Goal: Task Accomplishment & Management: Use online tool/utility

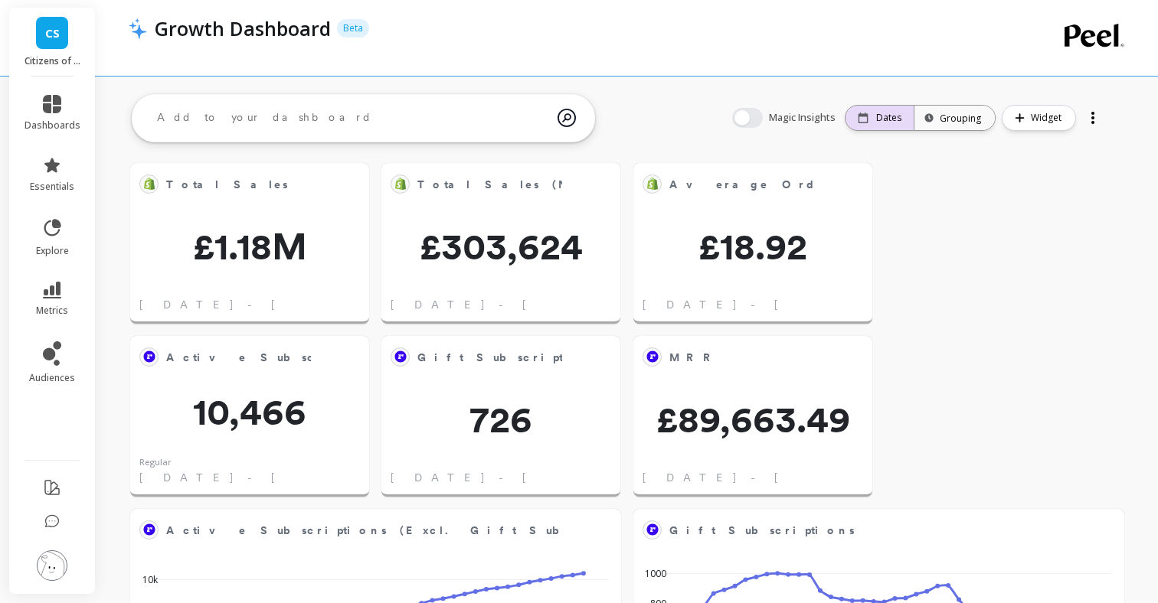
click at [884, 112] on p "Dates" at bounding box center [888, 118] width 25 height 12
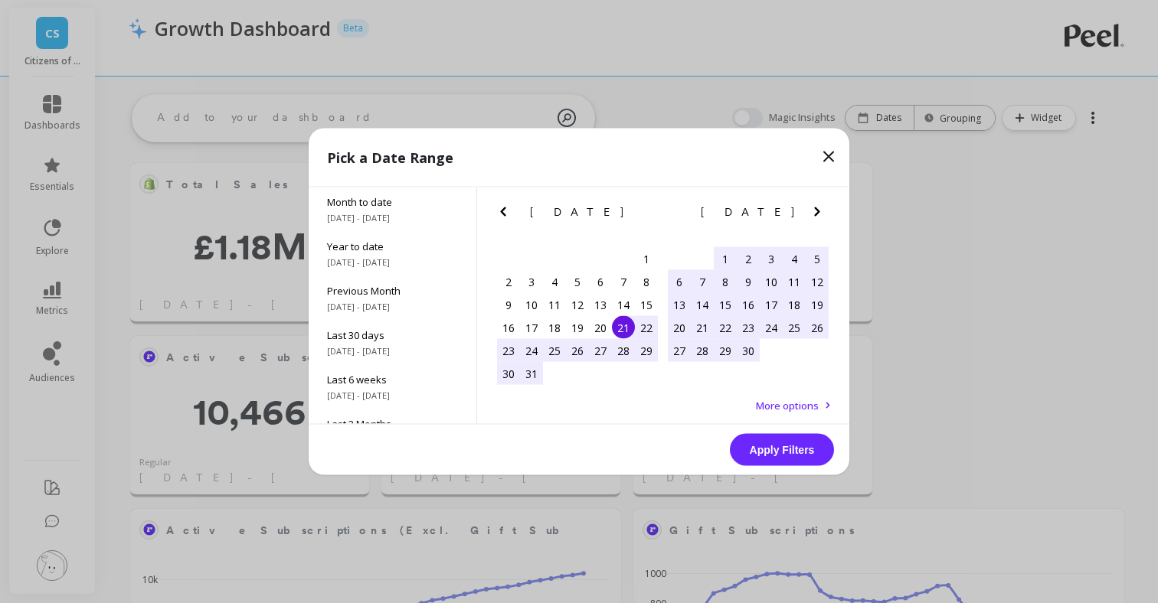
click at [813, 214] on icon "Next Month" at bounding box center [817, 212] width 18 height 18
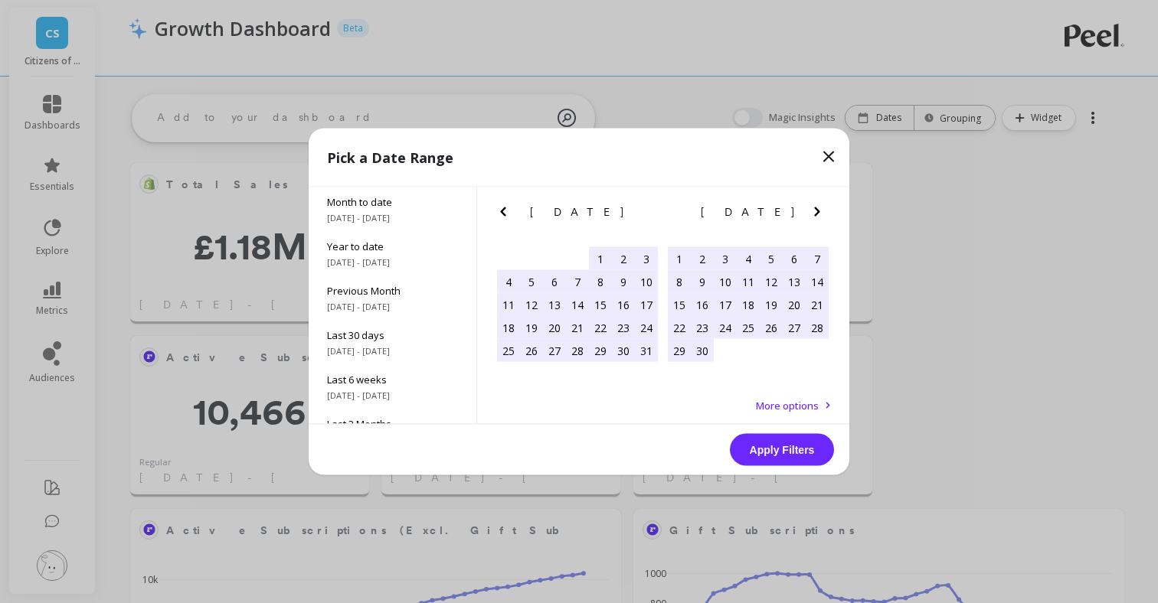
click at [813, 214] on icon "Next Month" at bounding box center [817, 212] width 18 height 18
click at [705, 252] on div "1" at bounding box center [702, 258] width 23 height 23
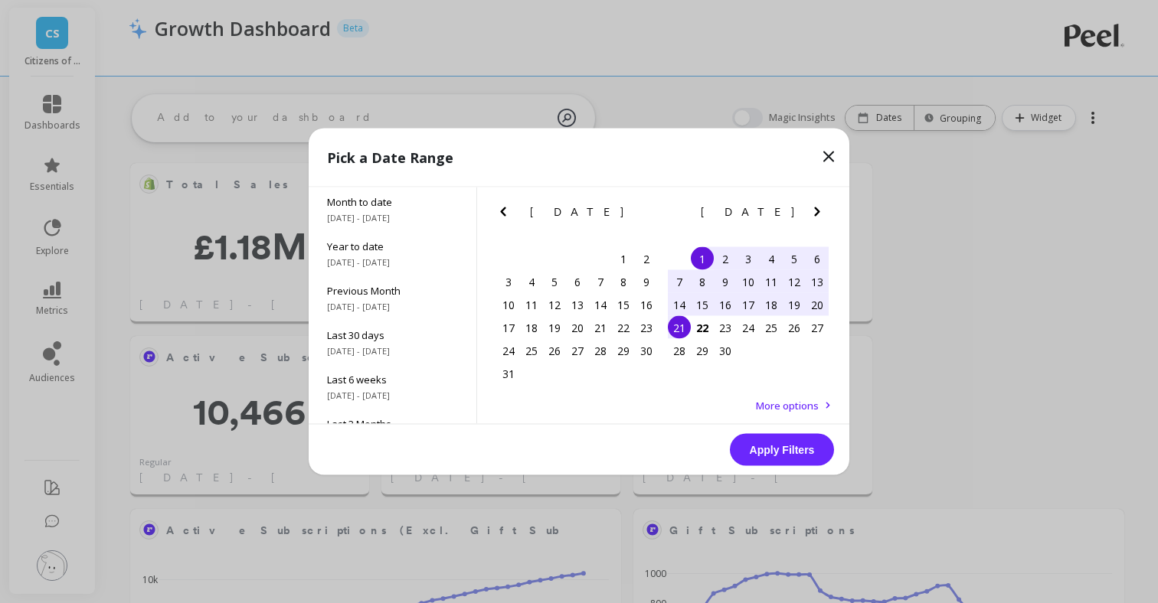
click at [678, 325] on div "21" at bounding box center [679, 327] width 23 height 23
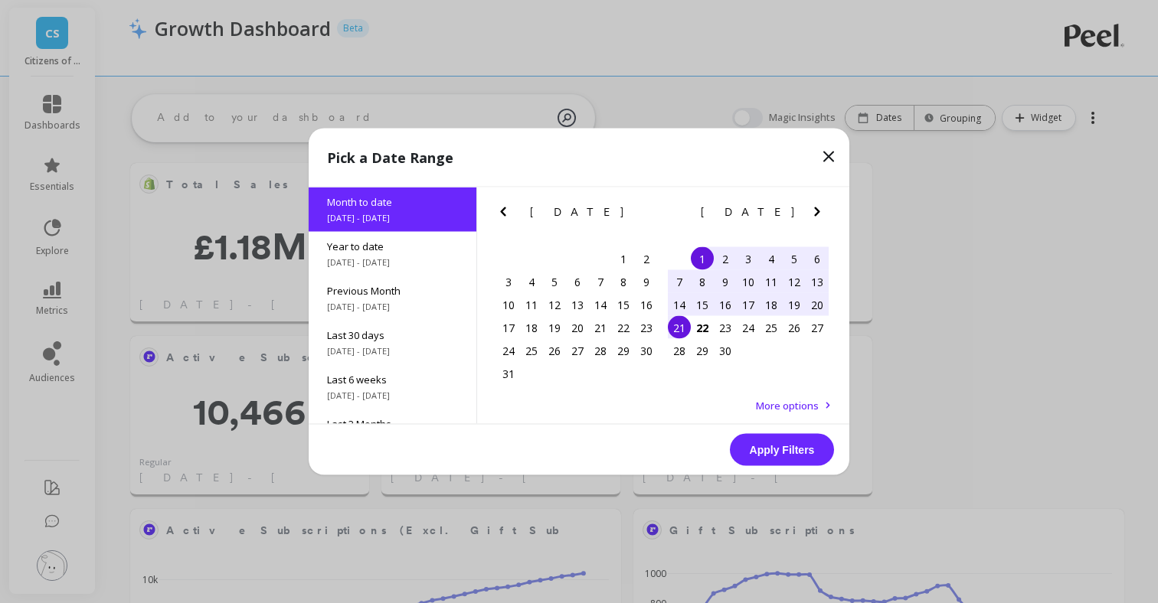
click at [783, 453] on button "Apply Filters" at bounding box center [782, 450] width 104 height 32
